Goal: Information Seeking & Learning: Learn about a topic

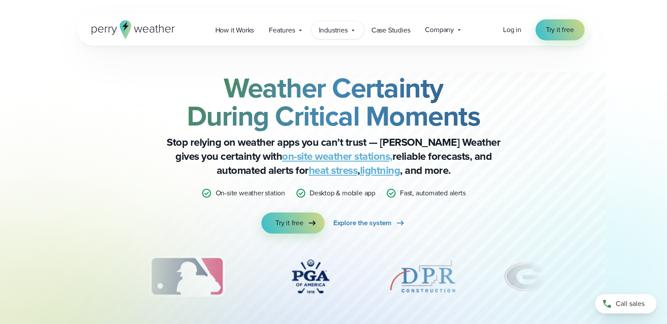
click at [329, 36] on div "Industries Featured Case Study How PGA of America is Prioritizing Golfer Safety…" at bounding box center [338, 30] width 53 height 18
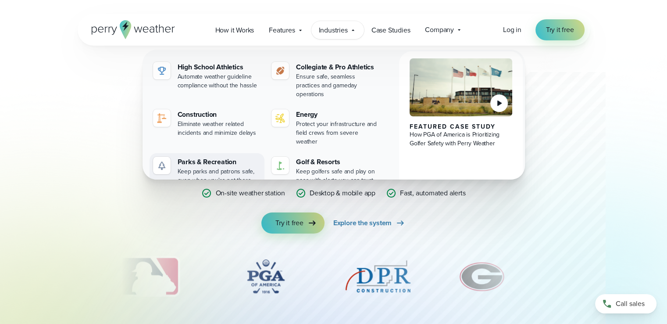
click at [215, 167] on div "Keep parks and patrons safe, even when you're not there" at bounding box center [220, 176] width 84 height 18
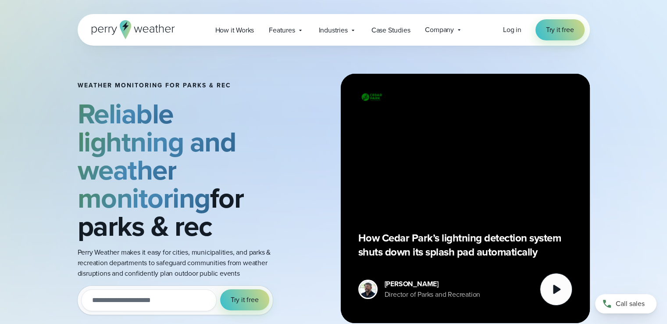
scroll to position [2, 0]
